Goal: Task Accomplishment & Management: Use online tool/utility

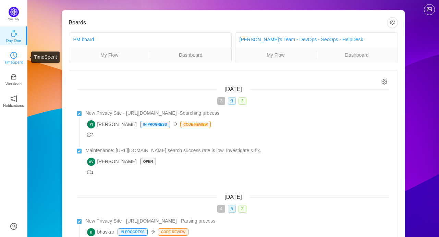
click at [14, 60] on p "TimeSpent" at bounding box center [13, 62] width 19 height 6
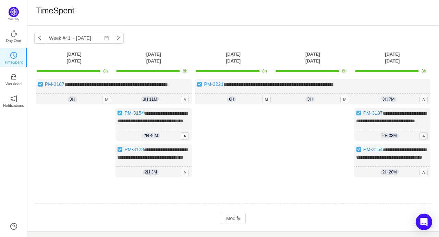
scroll to position [35, 0]
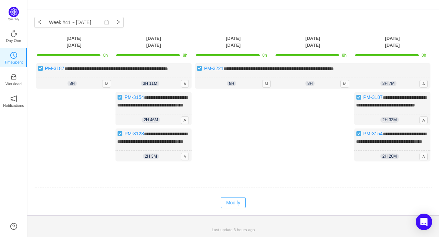
click at [235, 199] on button "Modify" at bounding box center [233, 202] width 25 height 11
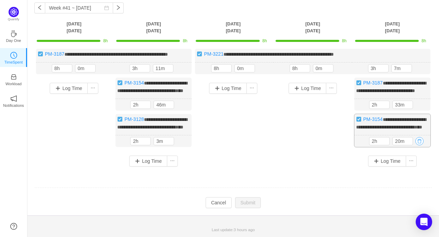
click at [419, 145] on button "button" at bounding box center [420, 141] width 8 height 8
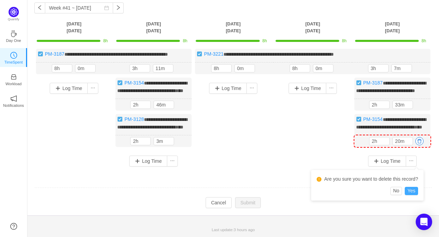
click at [412, 187] on button "Yes" at bounding box center [411, 191] width 13 height 8
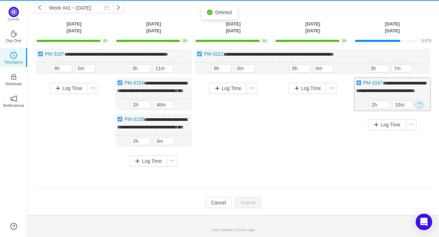
click at [421, 109] on button "button" at bounding box center [420, 104] width 8 height 8
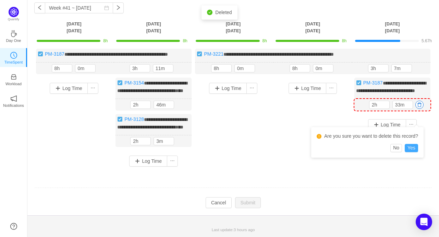
click at [413, 144] on button "Yes" at bounding box center [411, 148] width 13 height 8
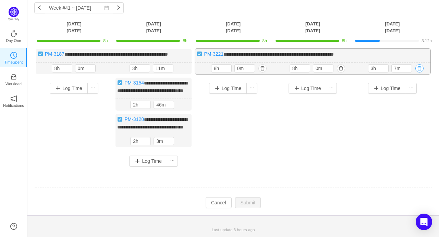
click at [421, 69] on button "button" at bounding box center [420, 68] width 8 height 8
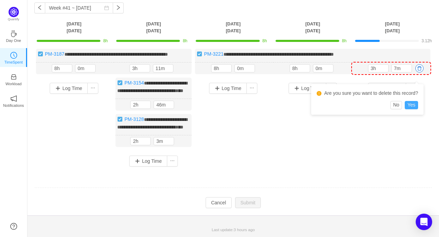
click at [409, 101] on button "Yes" at bounding box center [411, 105] width 13 height 8
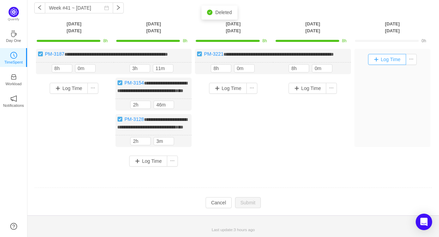
click at [388, 54] on button "Log Time" at bounding box center [387, 59] width 38 height 11
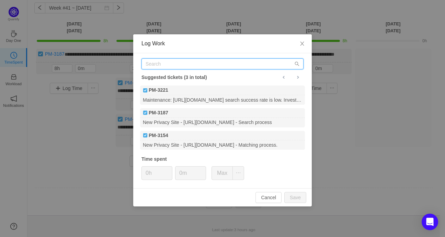
click at [203, 61] on input "text" at bounding box center [222, 63] width 162 height 11
paste input "PM-3227"
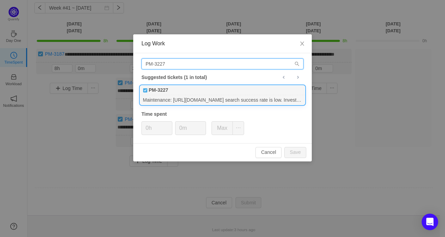
type input "PM-3227"
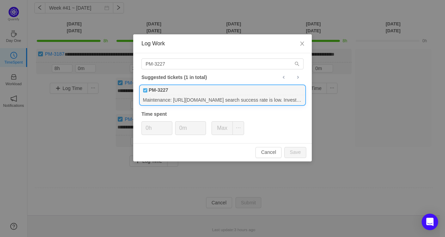
click at [195, 94] on div "PM-3227" at bounding box center [222, 90] width 165 height 10
click at [299, 151] on button "Save" at bounding box center [295, 152] width 22 height 11
type input "0h"
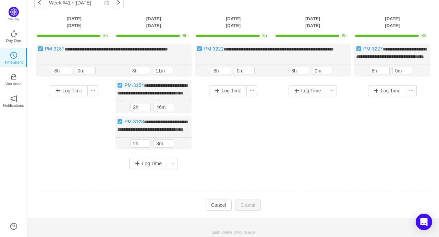
drag, startPoint x: 214, startPoint y: 8, endPoint x: 118, endPoint y: 213, distance: 226.2
click at [214, 8] on div "**********" at bounding box center [233, 103] width 412 height 227
